Goal: Task Accomplishment & Management: Manage account settings

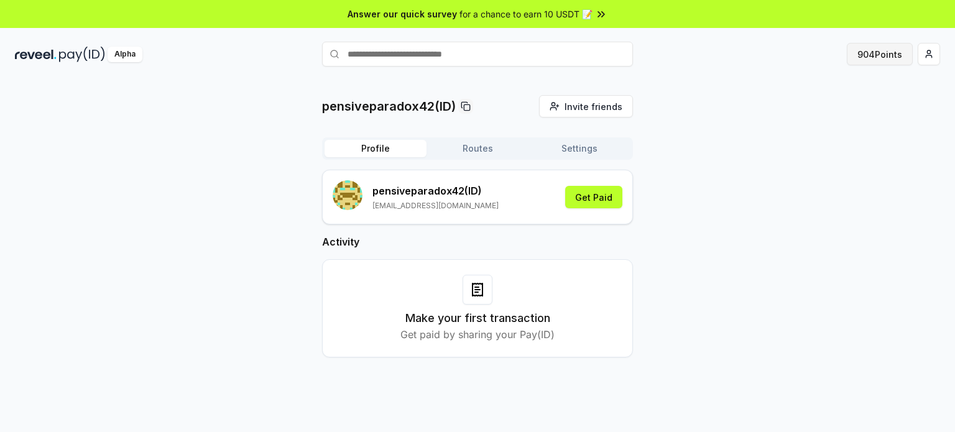
click at [856, 63] on button "904 Points" at bounding box center [880, 54] width 66 height 22
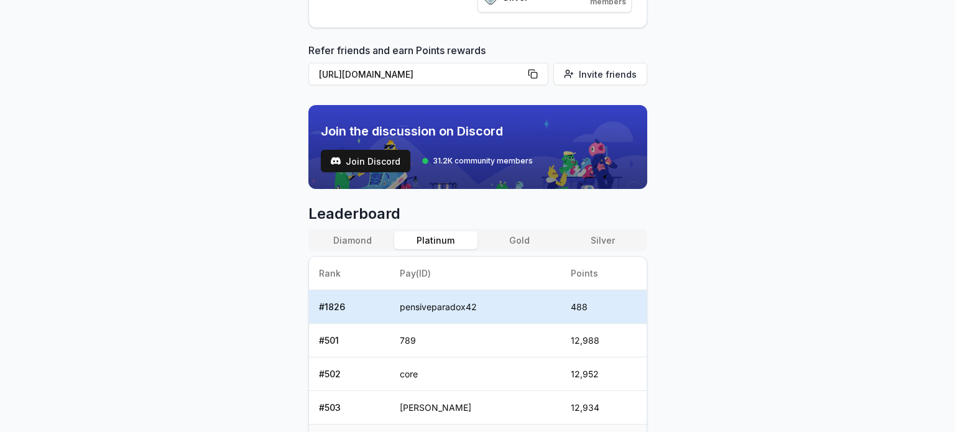
scroll to position [311, 0]
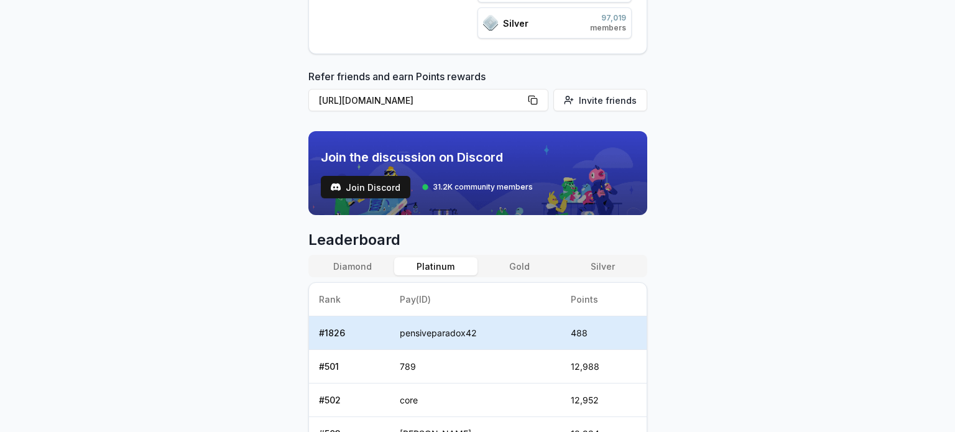
click at [348, 267] on button "Diamond" at bounding box center [352, 266] width 83 height 18
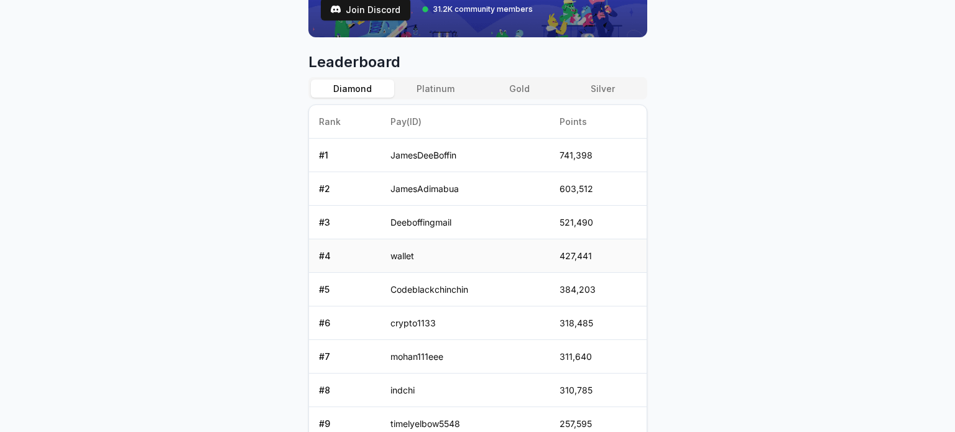
scroll to position [435, 0]
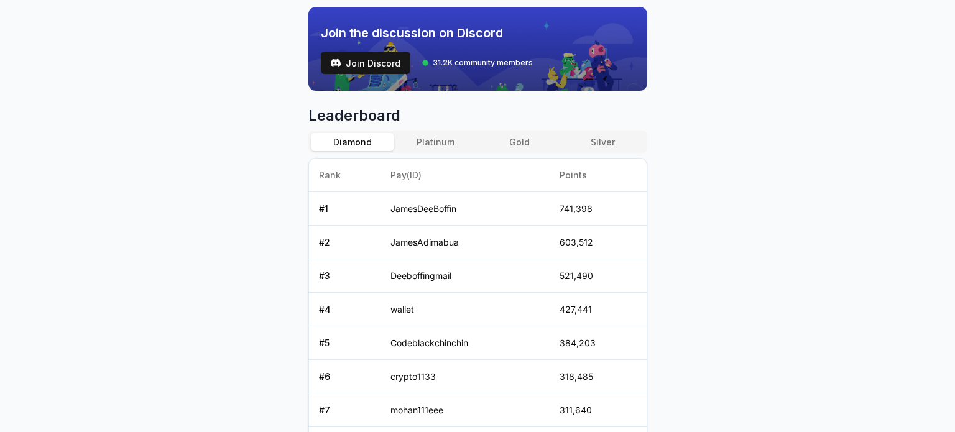
click at [419, 131] on div "Diamond Platinum Gold Silver" at bounding box center [477, 142] width 339 height 22
click at [428, 146] on button "Platinum" at bounding box center [435, 142] width 83 height 18
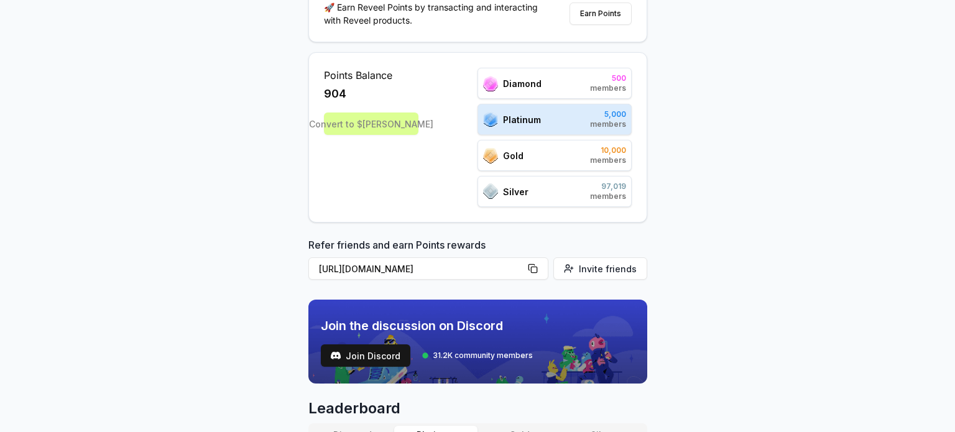
scroll to position [0, 0]
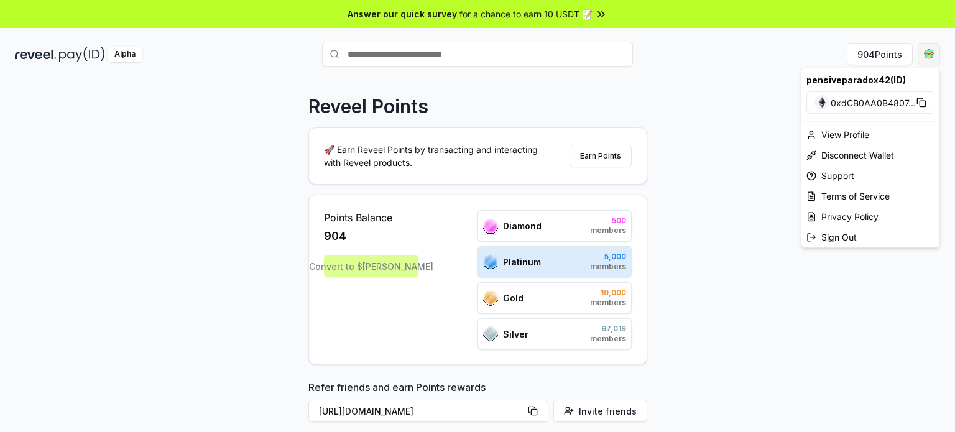
click at [923, 57] on html "Answer our quick survey for a chance to earn 10 USDT 📝 Alpha 904 Points Reveel …" at bounding box center [477, 216] width 955 height 432
click at [860, 132] on div "View Profile" at bounding box center [870, 134] width 138 height 21
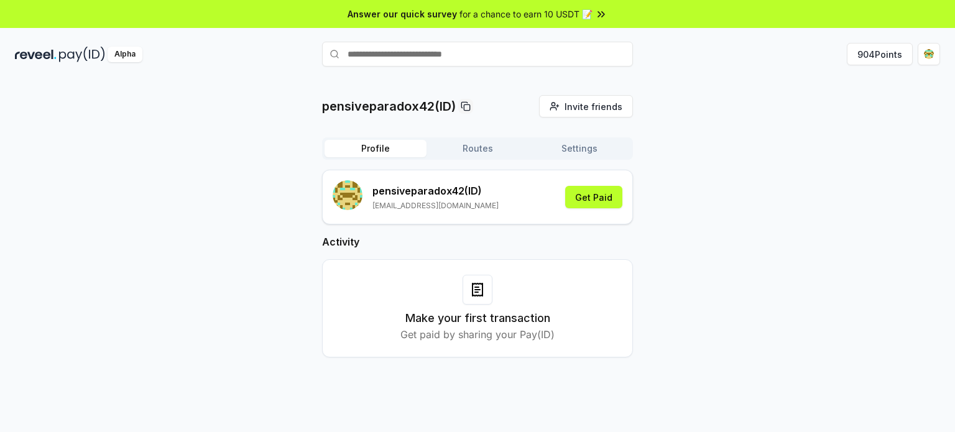
click at [560, 151] on button "Settings" at bounding box center [580, 148] width 102 height 17
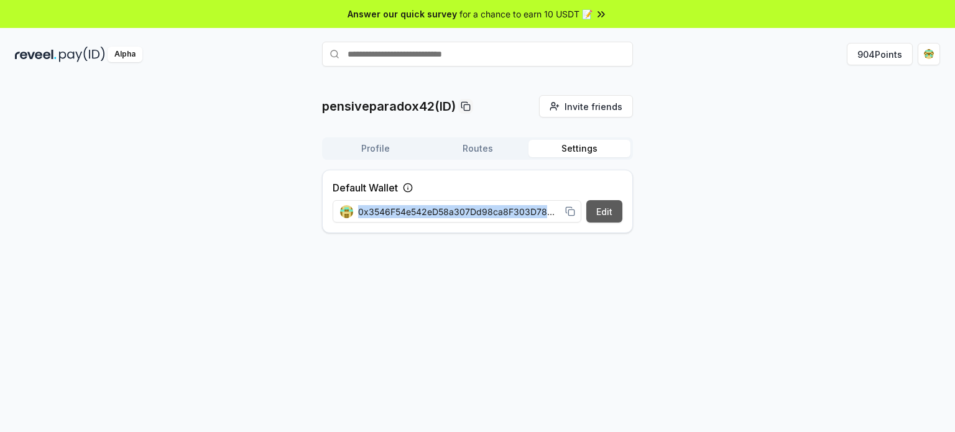
drag, startPoint x: 547, startPoint y: 210, endPoint x: 608, endPoint y: 216, distance: 61.2
click at [611, 216] on div "Edit 0x3546F54e542eD58a307Dd98ca8F303D78Ca73317" at bounding box center [478, 211] width 290 height 22
click at [557, 208] on span "0x3546F54e542eD58a307Dd98ca8F303D78Ca73317" at bounding box center [459, 211] width 202 height 13
drag, startPoint x: 555, startPoint y: 211, endPoint x: 561, endPoint y: 213, distance: 6.5
click at [572, 216] on div "0x3546F54e542eD58a307Dd98ca8F303D78Ca73317" at bounding box center [457, 211] width 235 height 13
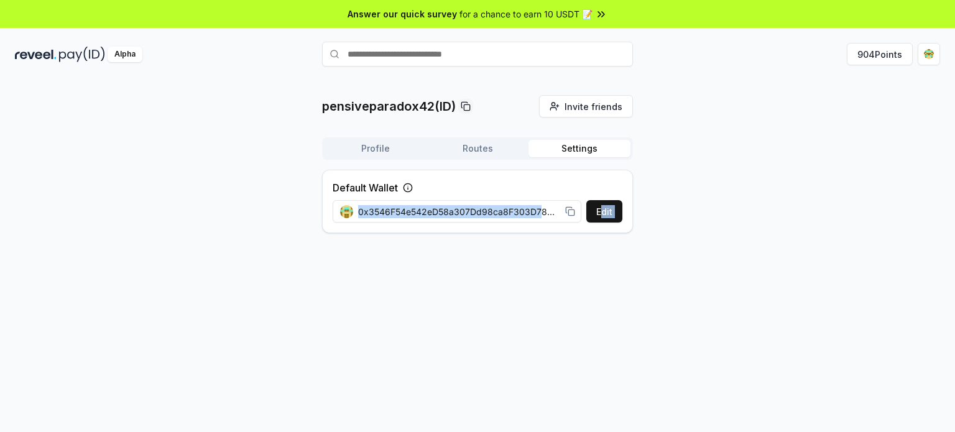
drag, startPoint x: 540, startPoint y: 208, endPoint x: 592, endPoint y: 237, distance: 59.9
click at [603, 235] on div "Default Wallet Edit 0x3546F54e542eD58a307Dd98ca8F303D78Ca73317" at bounding box center [477, 206] width 311 height 73
drag, startPoint x: 540, startPoint y: 260, endPoint x: 520, endPoint y: 228, distance: 38.0
click at [538, 260] on div "pensiveparadox42(ID) Invite friends Invite Profile Routes Settings Default Wall…" at bounding box center [477, 268] width 955 height 397
click at [456, 134] on div "pensiveparadox42(ID) Invite friends Invite Profile Routes Settings Default Wall…" at bounding box center [477, 169] width 311 height 148
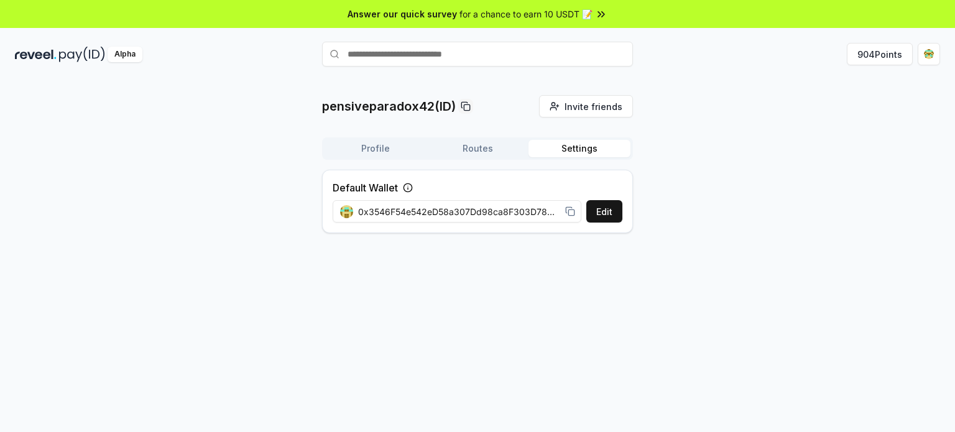
click at [468, 143] on button "Routes" at bounding box center [478, 148] width 102 height 17
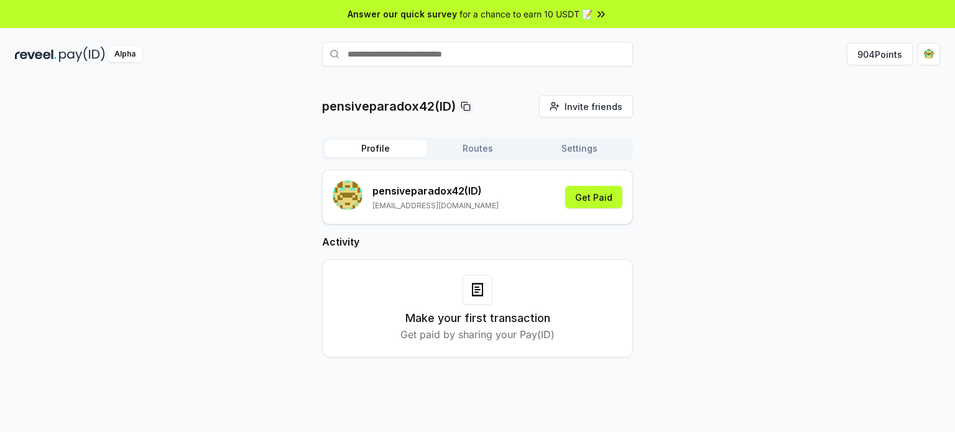
click at [386, 142] on button "Profile" at bounding box center [376, 148] width 102 height 17
click at [529, 195] on div "pensiveparadox42 (ID) [EMAIL_ADDRESS][DOMAIN_NAME] Get Paid" at bounding box center [478, 197] width 290 height 34
click at [587, 208] on button "Get Paid" at bounding box center [593, 197] width 57 height 22
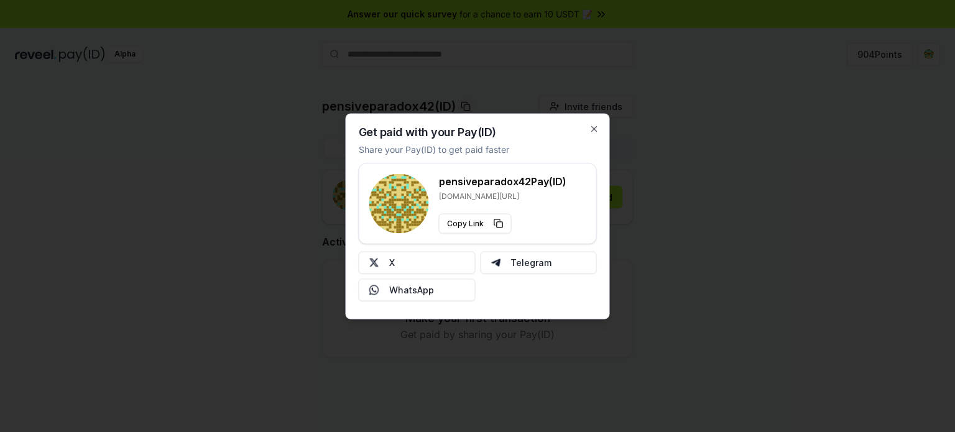
click at [481, 194] on p "[DOMAIN_NAME][URL]" at bounding box center [502, 196] width 127 height 10
click at [483, 193] on p "[DOMAIN_NAME][URL]" at bounding box center [502, 196] width 127 height 10
click at [589, 131] on icon "button" at bounding box center [594, 129] width 10 height 10
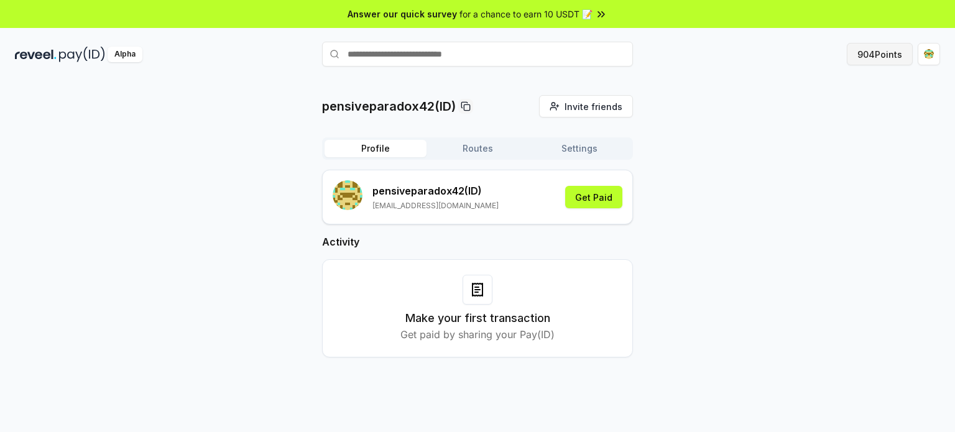
click at [887, 57] on button "904 Points" at bounding box center [880, 54] width 66 height 22
click at [945, 52] on div "Alpha 904 Points" at bounding box center [477, 54] width 955 height 32
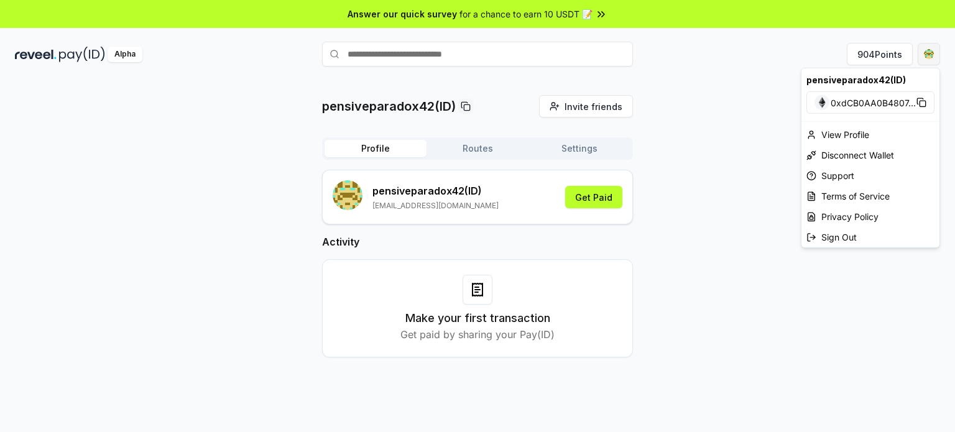
click at [930, 59] on html "Answer our quick survey for a chance to earn 10 USDT 📝 Alpha 904 Points pensive…" at bounding box center [477, 216] width 955 height 432
